Goal: Navigation & Orientation: Find specific page/section

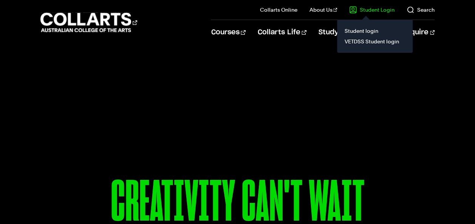
click at [375, 10] on link "Student Login" at bounding box center [371, 10] width 45 height 8
click at [376, 26] on link "Student login" at bounding box center [374, 31] width 63 height 11
click at [367, 39] on link "VETDSS Student login" at bounding box center [374, 41] width 63 height 11
click at [358, 46] on link "VETDSS Student login" at bounding box center [374, 41] width 63 height 11
click at [370, 46] on link "VETDSS Student login" at bounding box center [374, 41] width 63 height 11
